Goal: Task Accomplishment & Management: Complete application form

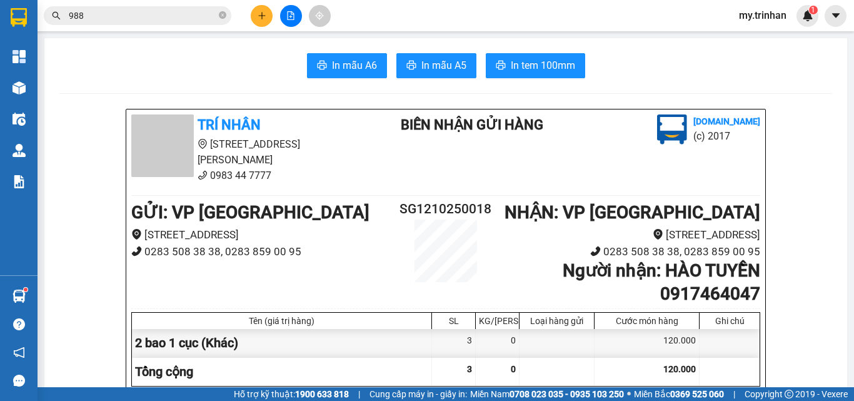
click at [262, 14] on icon "plus" at bounding box center [261, 15] width 1 height 7
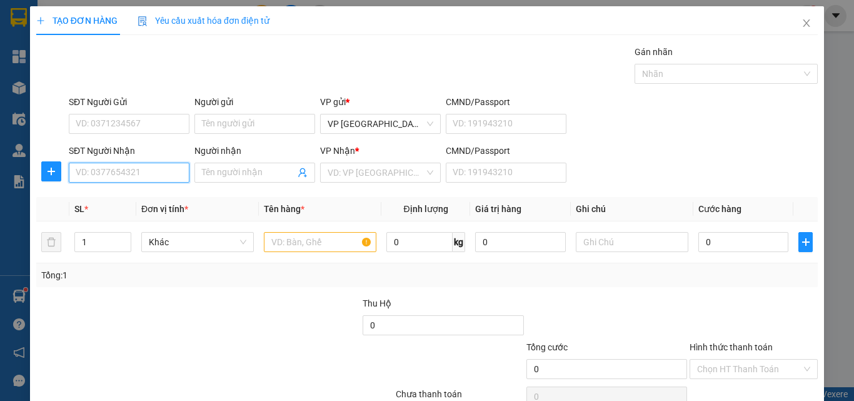
click at [129, 173] on input "SĐT Người Nhận" at bounding box center [129, 173] width 121 height 20
type input "09617868669"
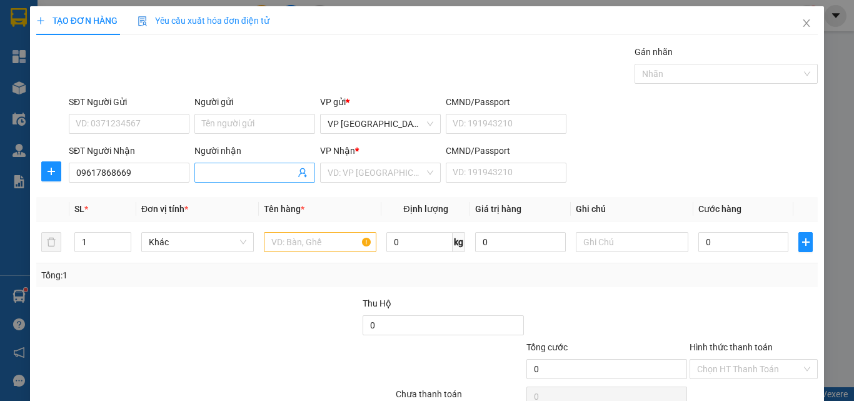
click at [219, 175] on input "Người nhận" at bounding box center [248, 173] width 93 height 14
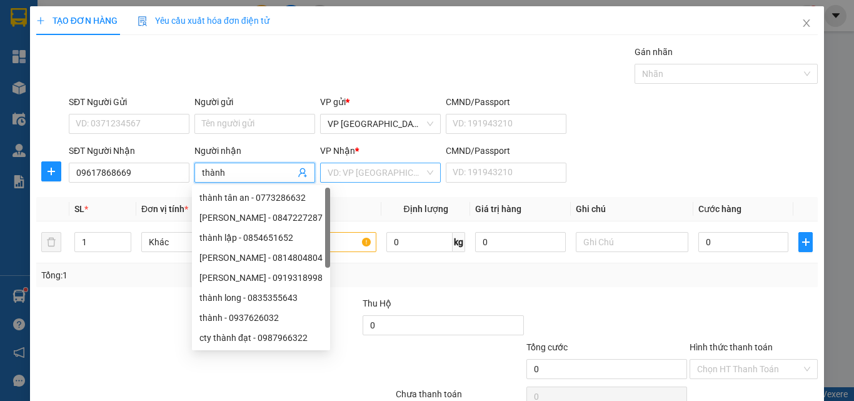
click at [420, 176] on div "VD: VP [GEOGRAPHIC_DATA]" at bounding box center [380, 173] width 121 height 20
type input "thành"
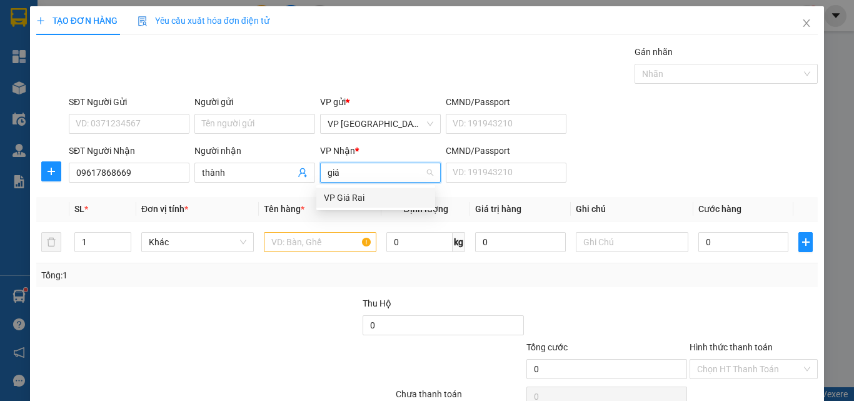
type input "giá"
click at [376, 195] on div "VP Giá Rai" at bounding box center [376, 198] width 104 height 14
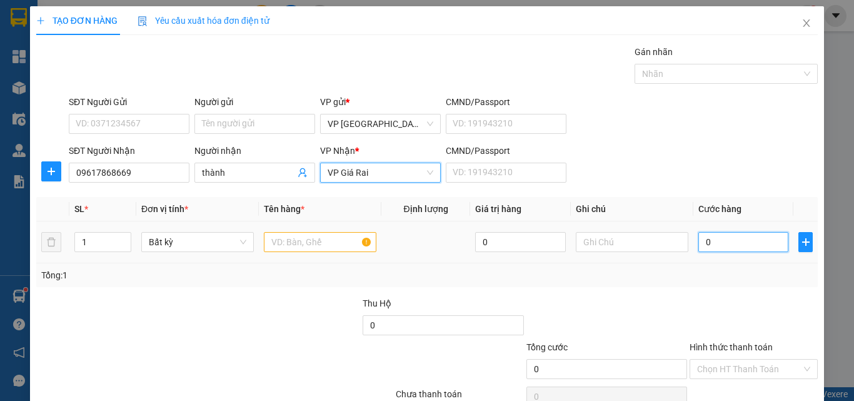
click at [708, 238] on input "0" at bounding box center [743, 242] width 90 height 20
type input "04"
type input "4"
type input "040"
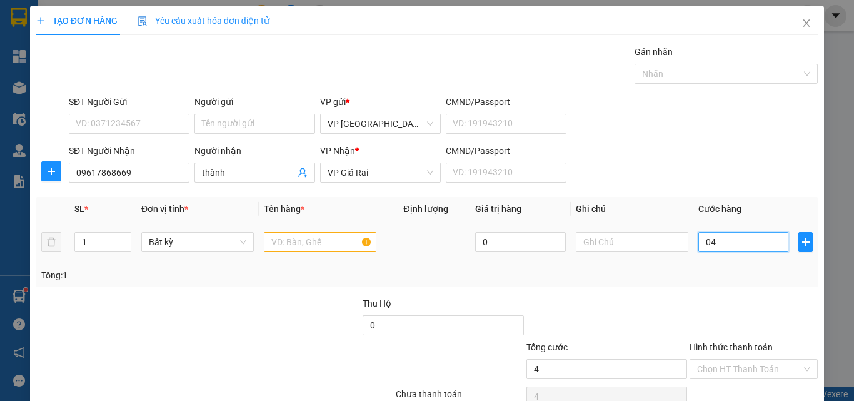
type input "40"
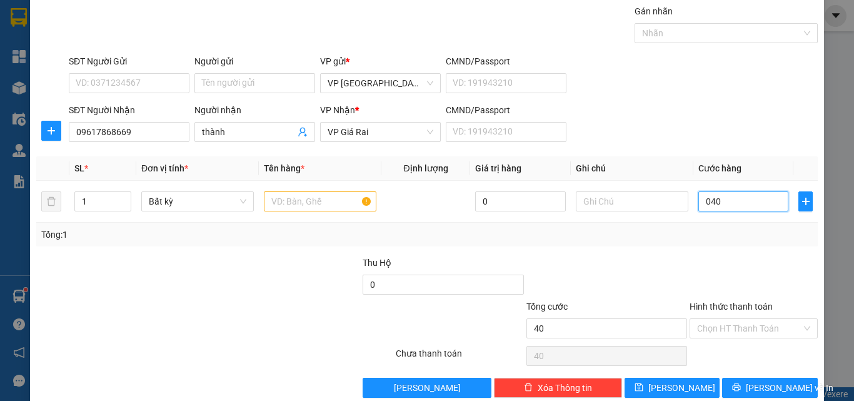
scroll to position [62, 0]
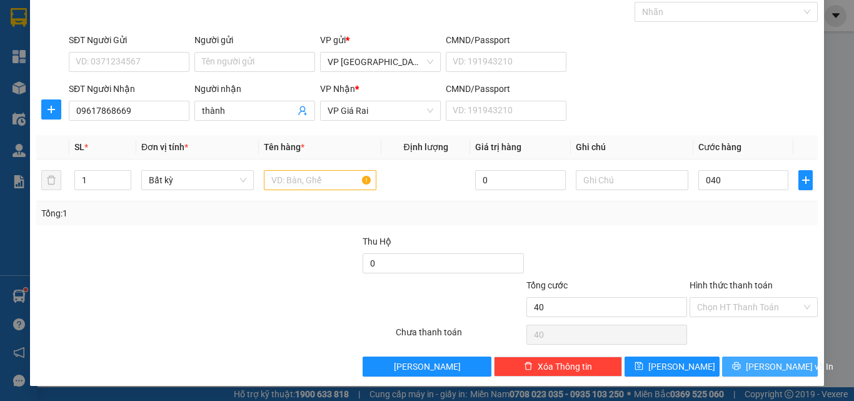
type input "40.000"
click at [770, 360] on span "[PERSON_NAME] và In" at bounding box center [790, 367] width 88 height 14
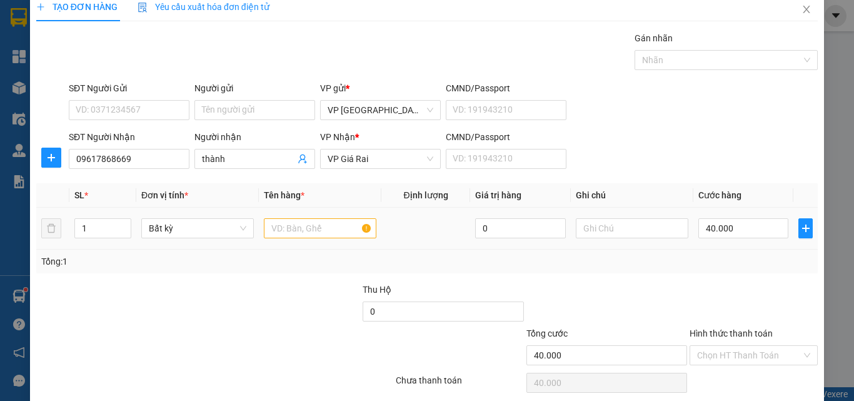
scroll to position [0, 0]
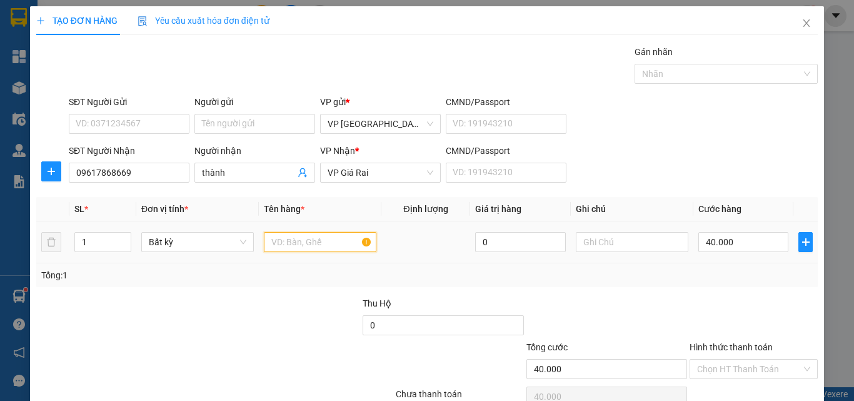
click at [288, 246] on input "text" at bounding box center [320, 242] width 113 height 20
type input "1 thùng"
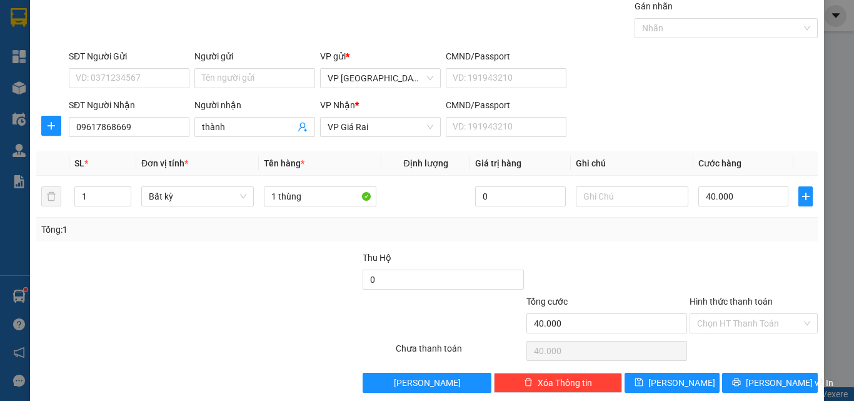
scroll to position [62, 0]
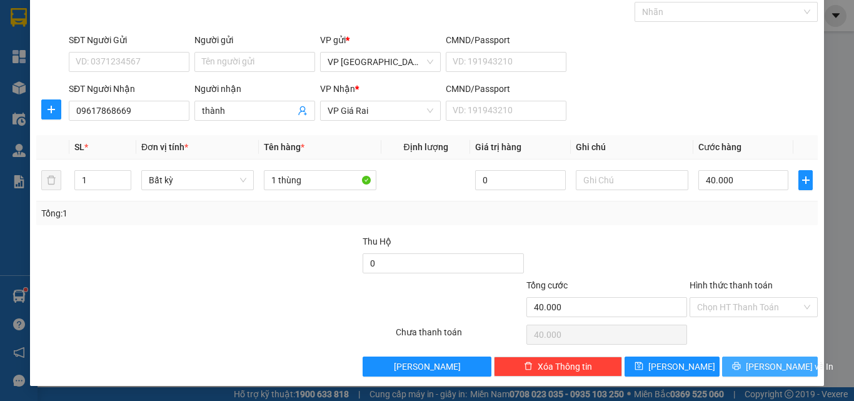
click at [772, 356] on button "[PERSON_NAME] và In" at bounding box center [770, 366] width 96 height 20
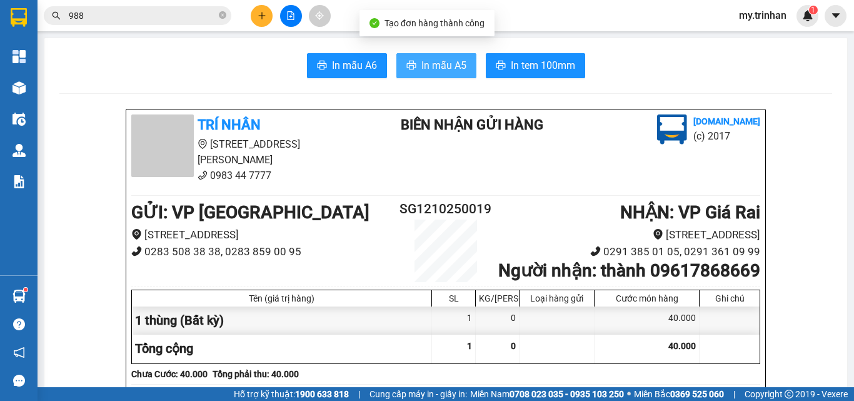
click at [440, 64] on span "In mẫu A5" at bounding box center [443, 66] width 45 height 16
click at [262, 15] on icon "plus" at bounding box center [261, 15] width 1 height 7
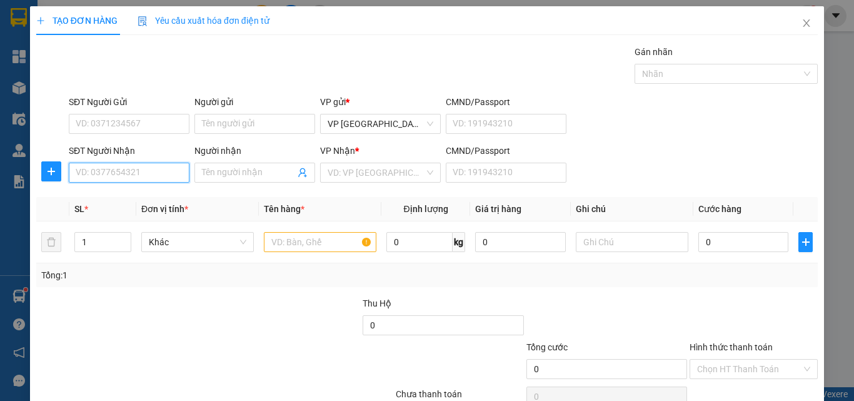
click at [144, 174] on input "SĐT Người Nhận" at bounding box center [129, 173] width 121 height 20
click at [140, 197] on div "0947198980 - trọng tín" at bounding box center [128, 198] width 104 height 14
type input "0947198980"
type input "trọng tín"
type input "250.000"
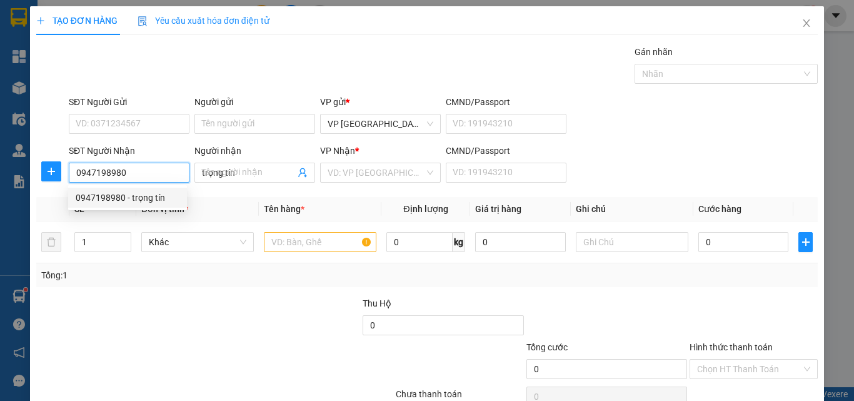
type input "250.000"
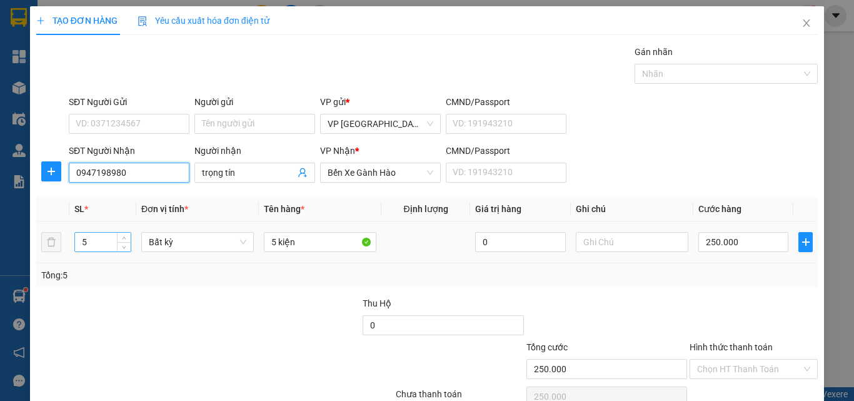
type input "0947198980"
click at [99, 239] on input "5" at bounding box center [103, 242] width 56 height 19
type input "2"
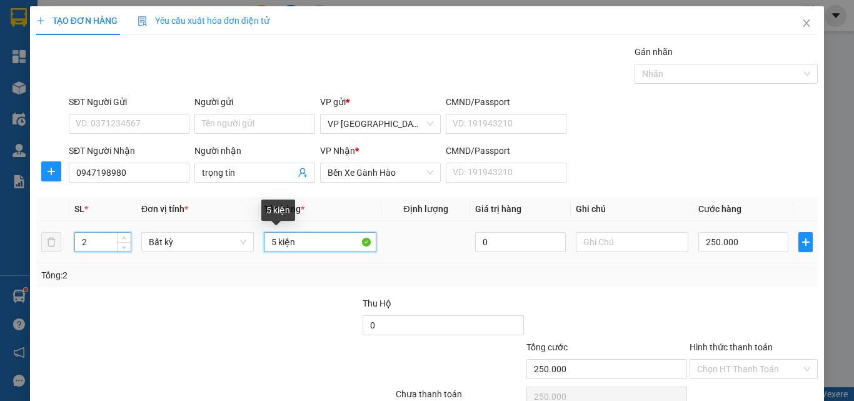
click at [271, 238] on input "5 kiện" at bounding box center [320, 242] width 113 height 20
type input "0"
type input "2 kiện"
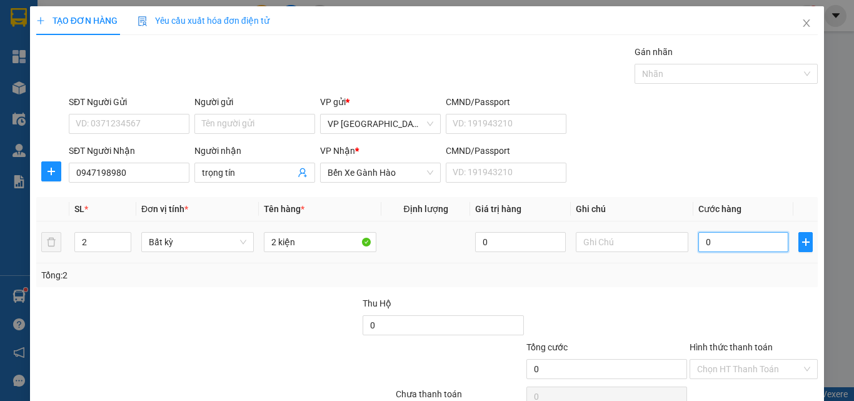
click at [720, 247] on input "0" at bounding box center [743, 242] width 90 height 20
type input "0"
type input "8"
type input "08"
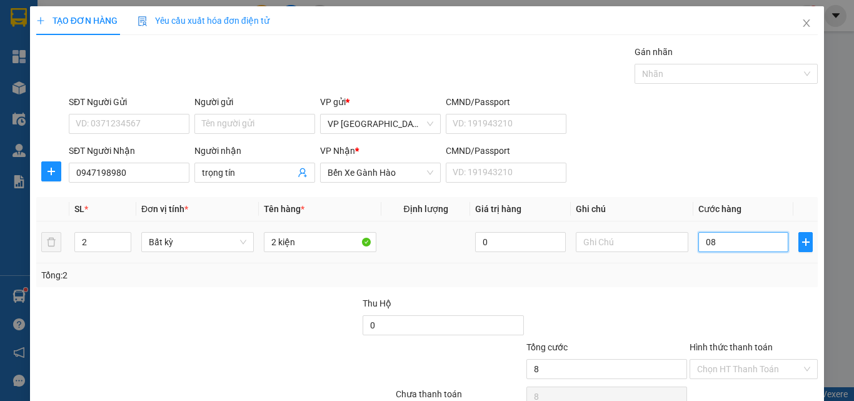
type input "80"
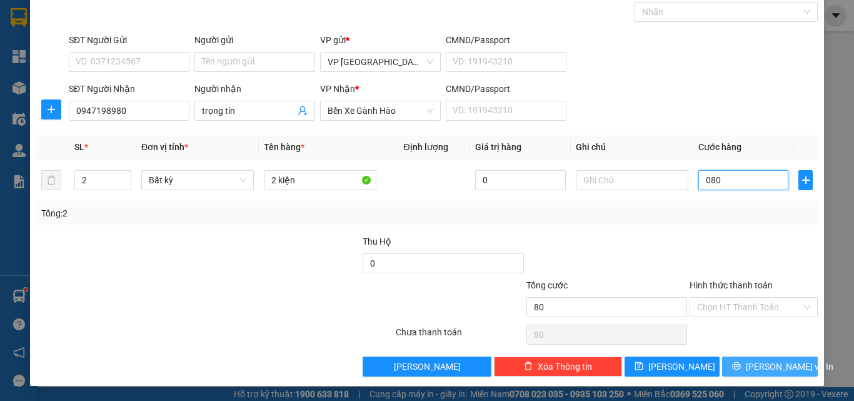
type input "080"
click at [787, 362] on button "[PERSON_NAME] và In" at bounding box center [770, 366] width 96 height 20
type input "80.000"
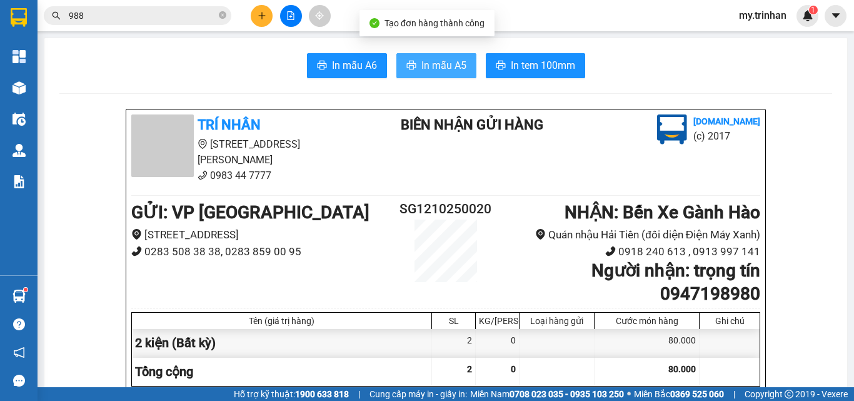
click at [446, 69] on span "In mẫu A5" at bounding box center [443, 66] width 45 height 16
